Goal: Transaction & Acquisition: Purchase product/service

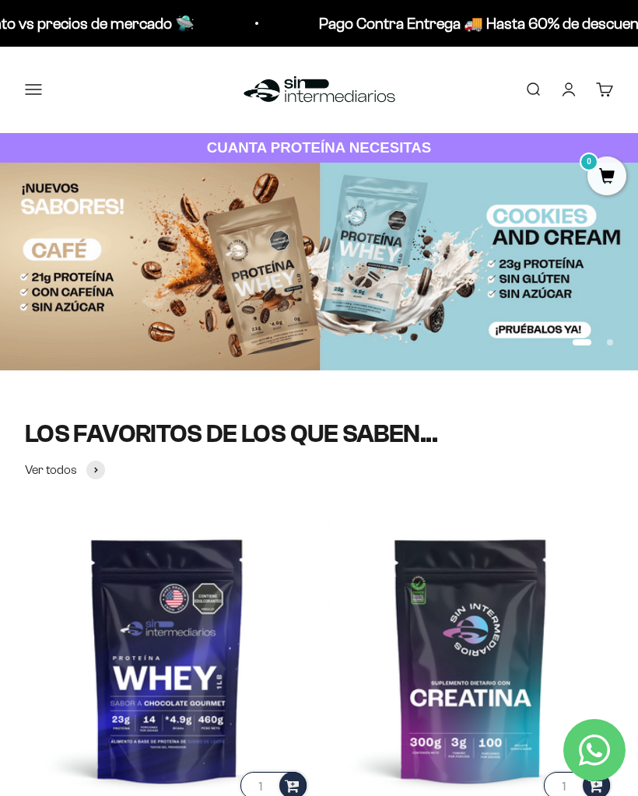
click at [36, 86] on button "Menú" at bounding box center [33, 89] width 17 height 17
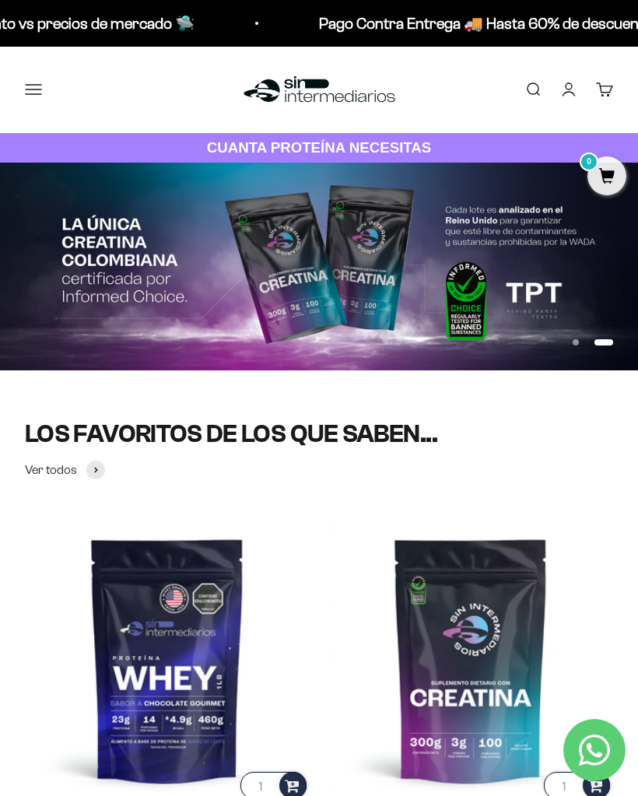
click at [0, 0] on span at bounding box center [0, 0] width 0 height 0
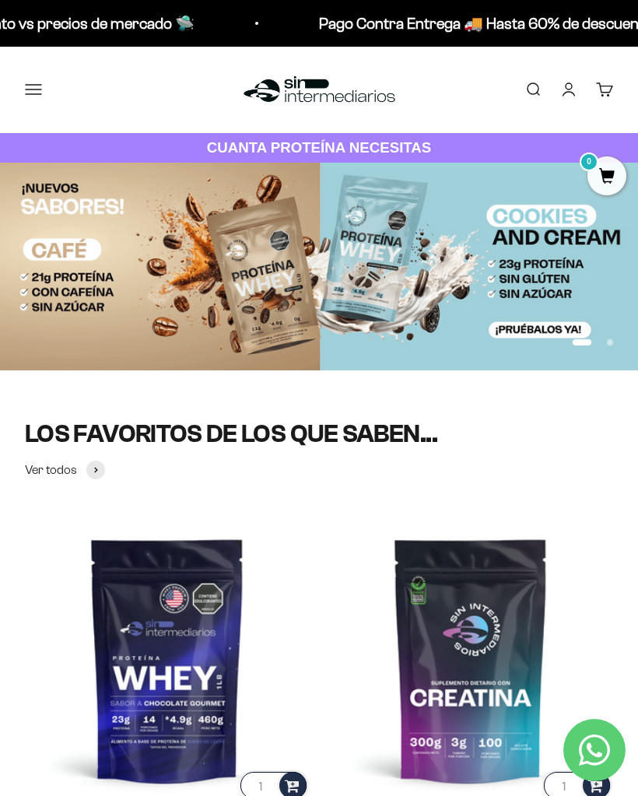
click at [0, 0] on span "Whey" at bounding box center [0, 0] width 0 height 0
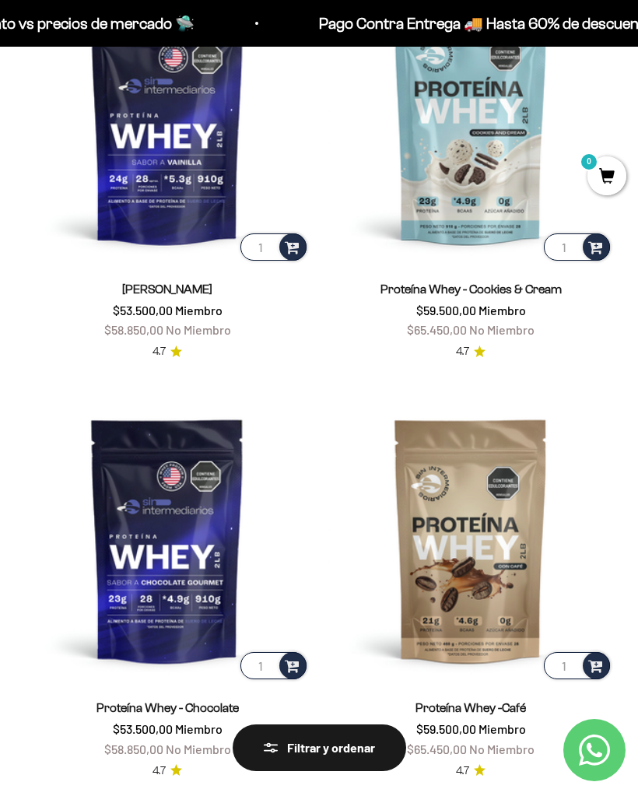
scroll to position [251, 0]
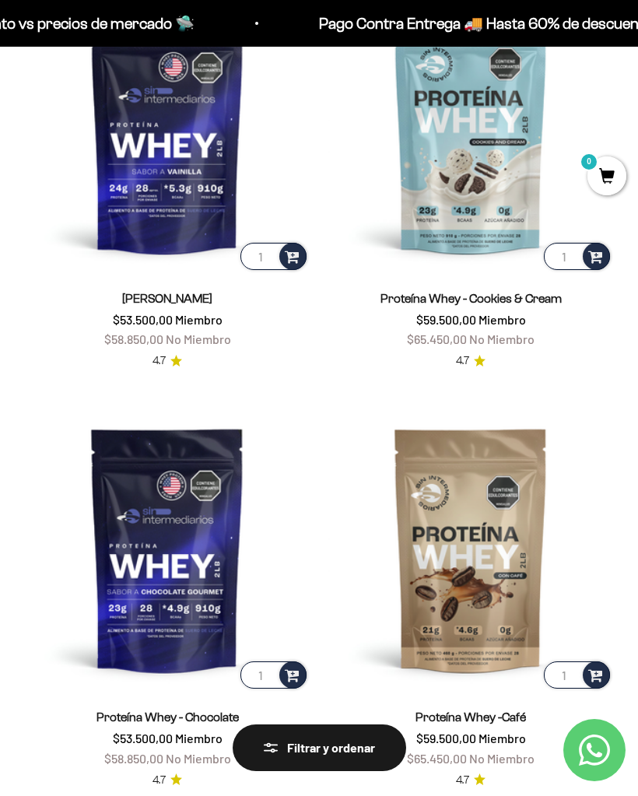
click at [208, 174] on img at bounding box center [167, 130] width 285 height 285
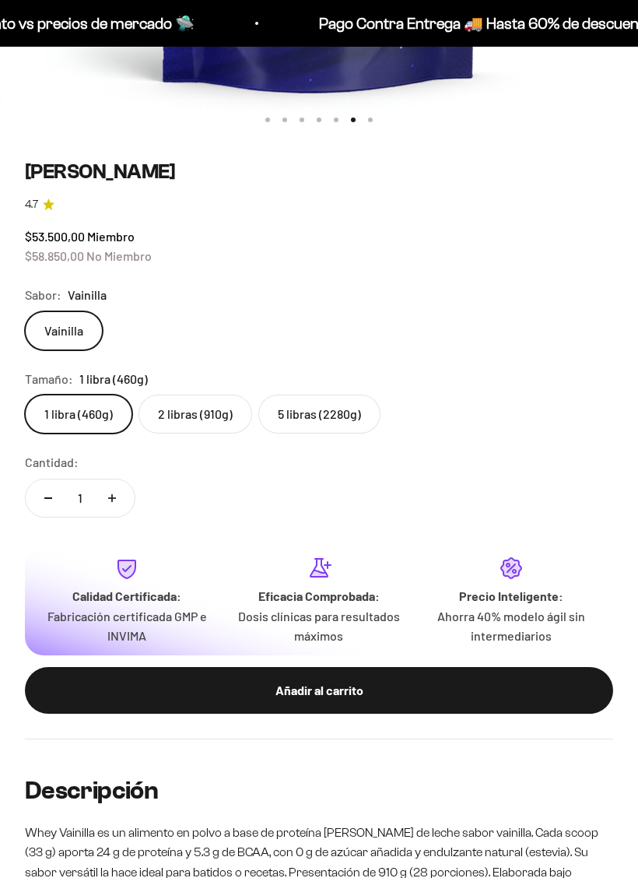
scroll to position [670, 0]
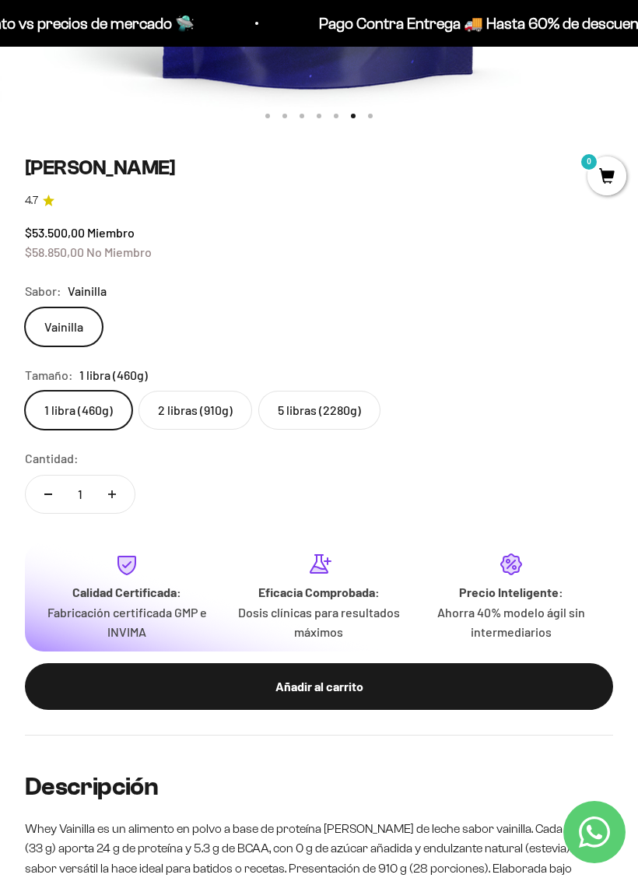
click at [334, 395] on label "5 libras (2280g)" at bounding box center [319, 410] width 122 height 39
click at [25, 391] on input "5 libras (2280g)" at bounding box center [24, 390] width 1 height 1
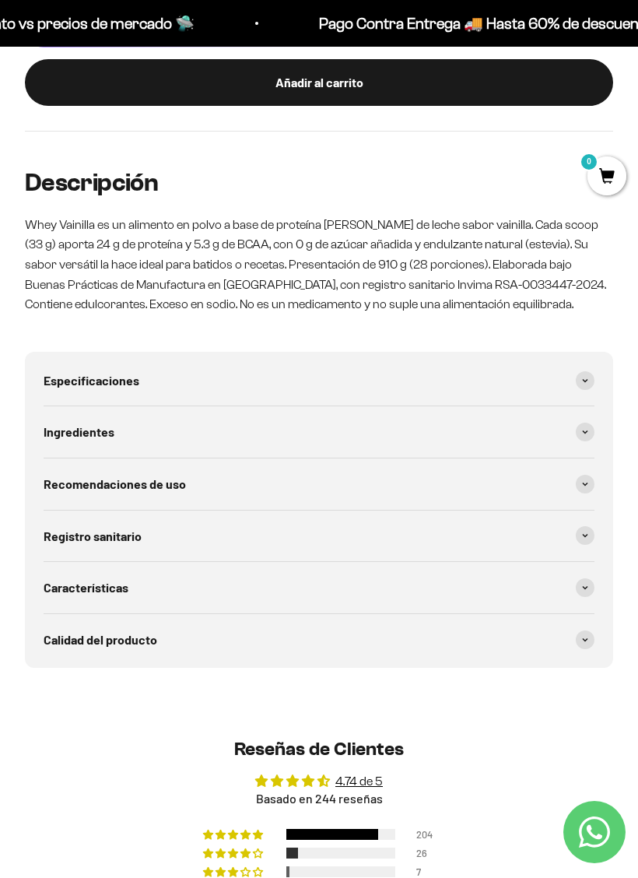
scroll to position [1276, 0]
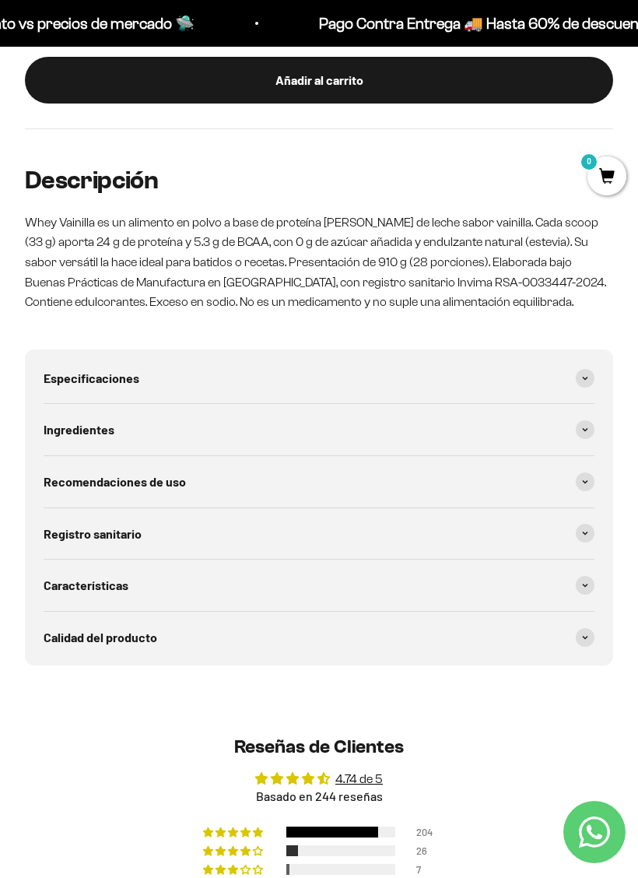
click at [594, 420] on span at bounding box center [585, 429] width 19 height 19
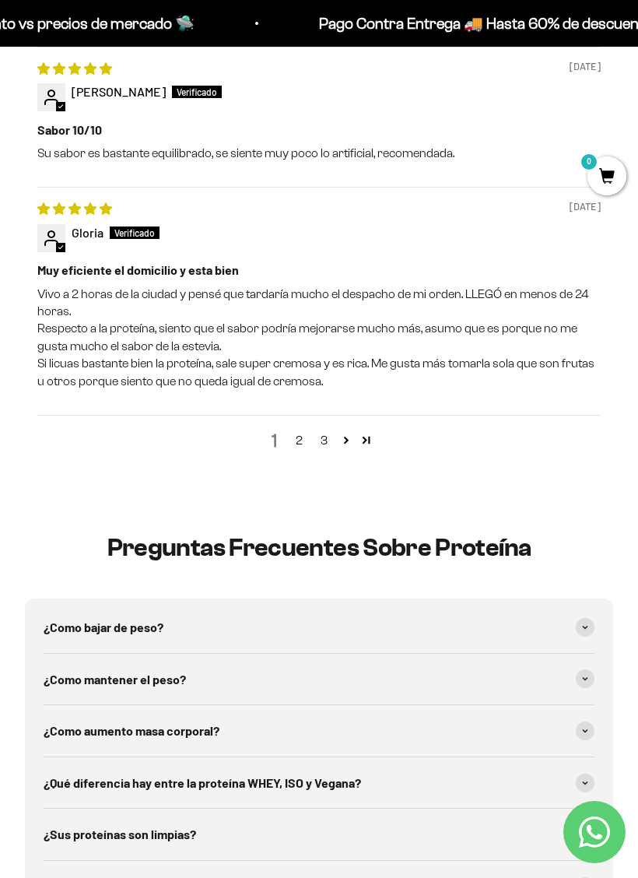
scroll to position [2970, 0]
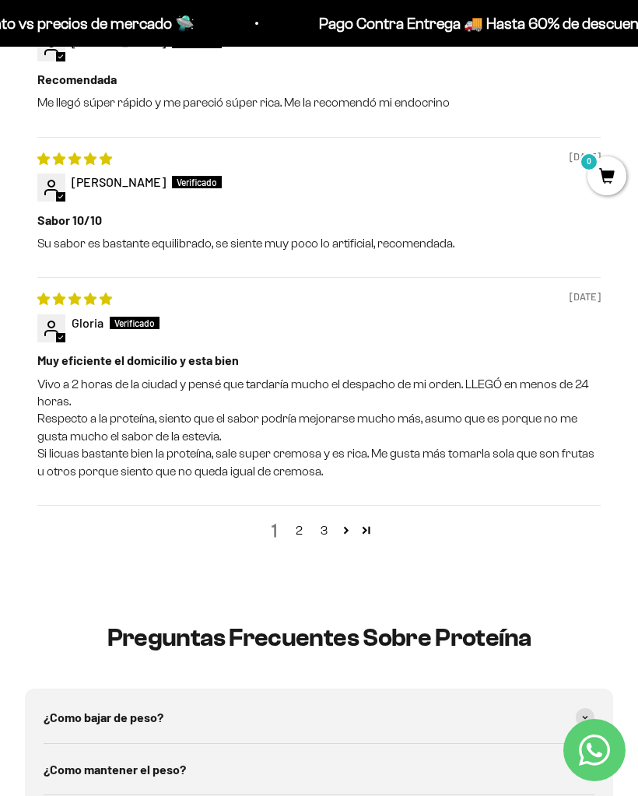
click at [300, 521] on link "2" at bounding box center [298, 530] width 25 height 19
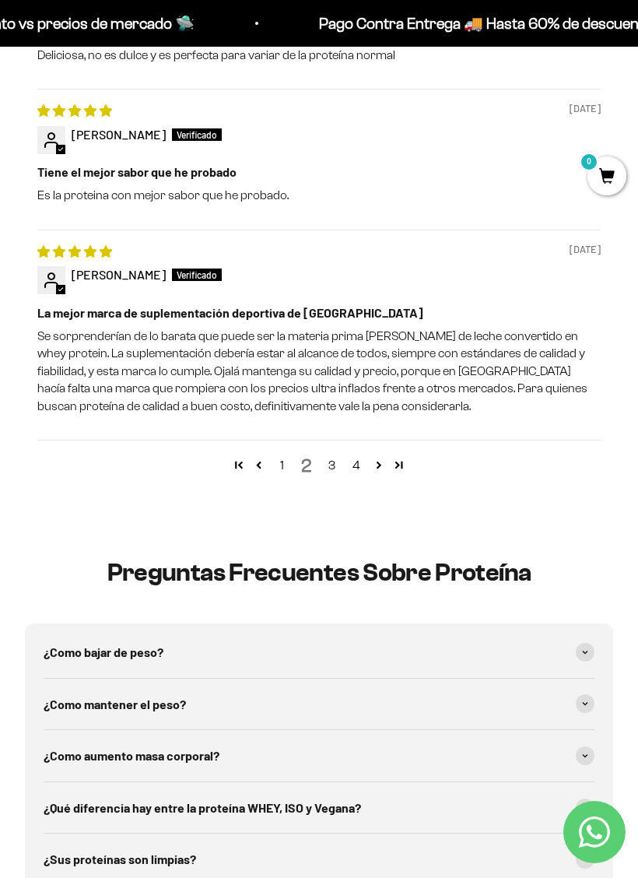
scroll to position [2945, 0]
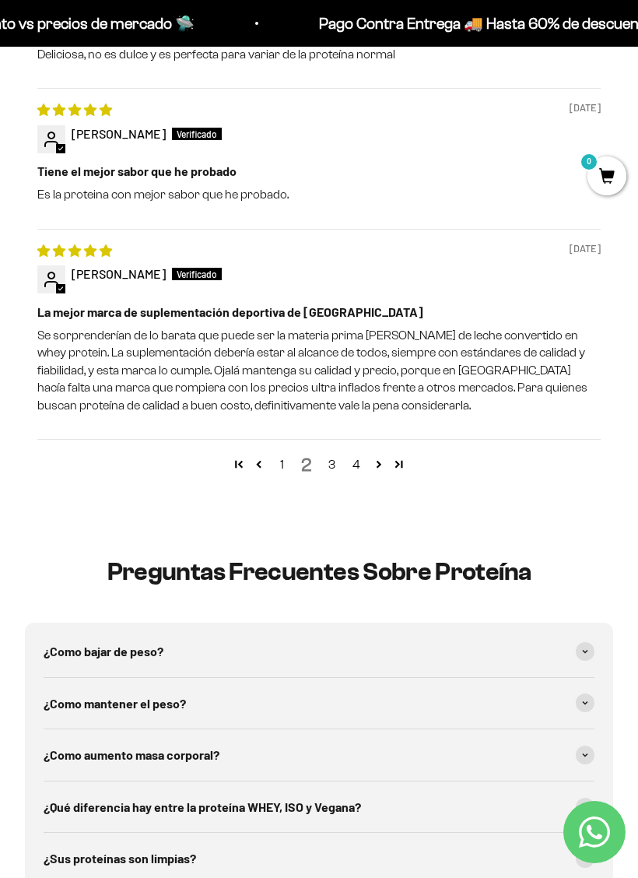
click at [329, 455] on link "3" at bounding box center [331, 464] width 25 height 19
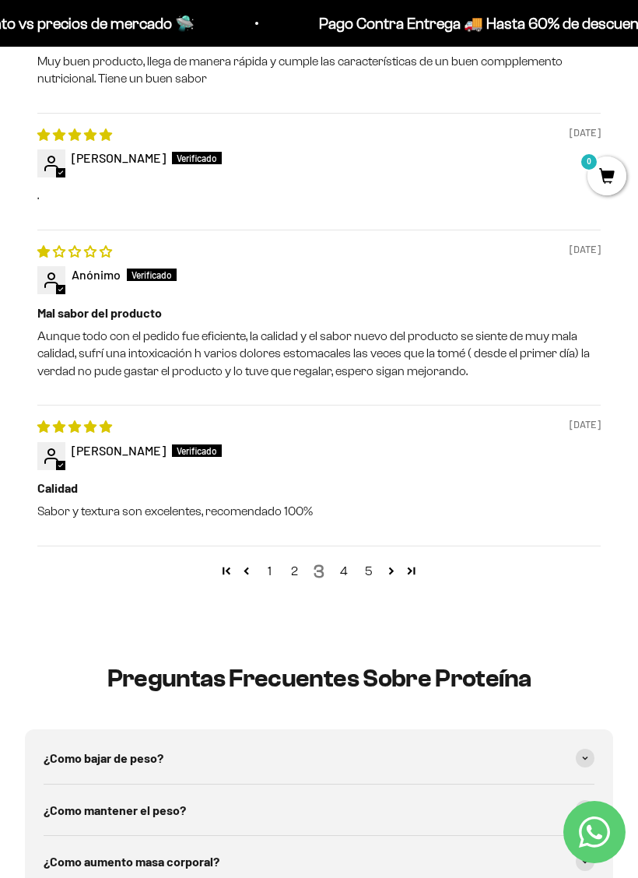
scroll to position [2787, 0]
click at [347, 545] on div "1 2 3 4 5" at bounding box center [318, 570] width 563 height 51
click at [345, 561] on link "4" at bounding box center [344, 570] width 25 height 19
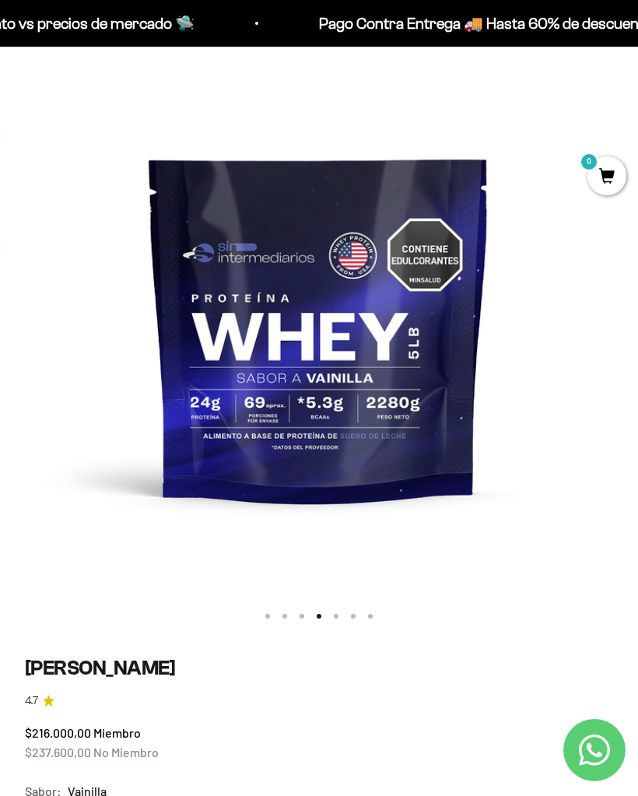
scroll to position [0, 0]
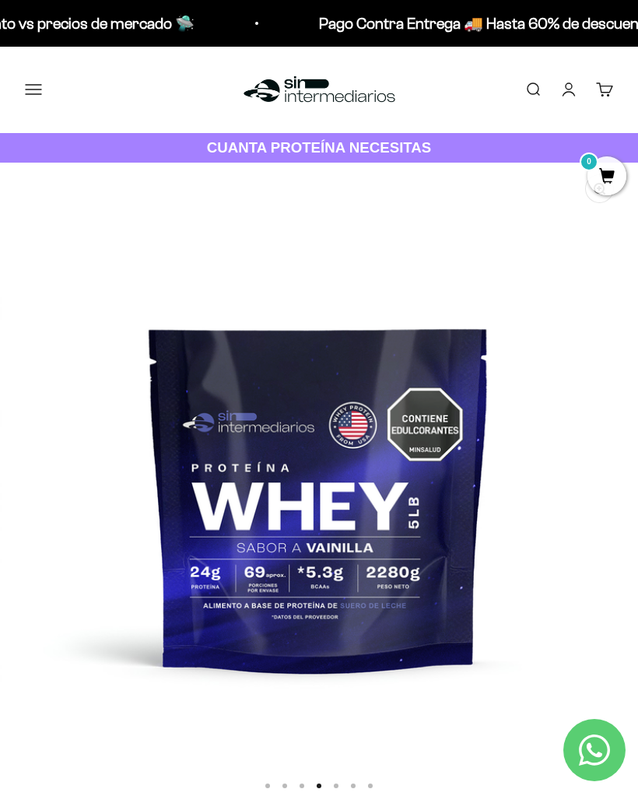
click at [26, 3] on div "Pago Contra Entrega 🚚 Hasta 60% de descuento vs precios de mercado 🛸 Pago Contr…" at bounding box center [319, 23] width 638 height 47
